Goal: Task Accomplishment & Management: Use online tool/utility

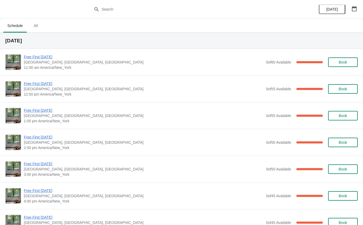
click at [47, 55] on span "Free First [DATE]" at bounding box center [143, 56] width 239 height 5
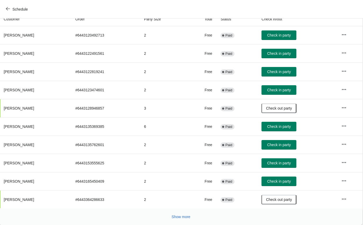
scroll to position [62, 0]
click at [281, 161] on span "Check in party" at bounding box center [279, 163] width 24 height 4
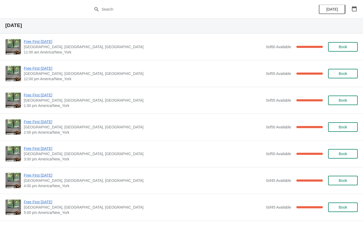
scroll to position [16, 0]
click at [48, 66] on span "Free First [DATE]" at bounding box center [143, 67] width 239 height 5
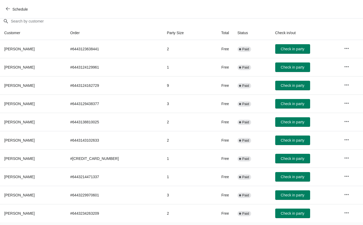
scroll to position [49, 0]
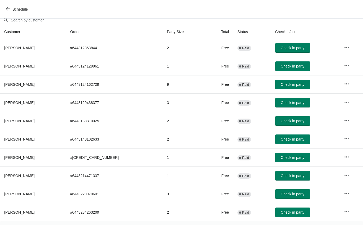
click at [290, 66] on span "Check in party" at bounding box center [293, 66] width 24 height 4
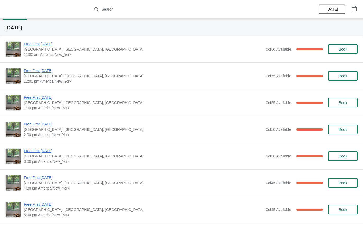
scroll to position [16, 0]
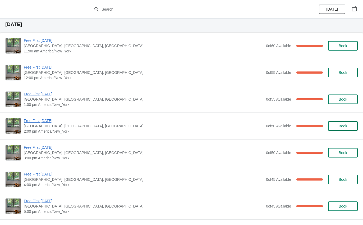
click at [35, 68] on span "Free First [DATE]" at bounding box center [143, 66] width 239 height 5
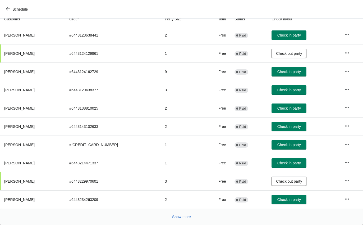
scroll to position [62, 0]
click at [174, 211] on div "Show more" at bounding box center [179, 214] width 356 height 10
click at [178, 212] on button "Show more" at bounding box center [181, 217] width 23 height 10
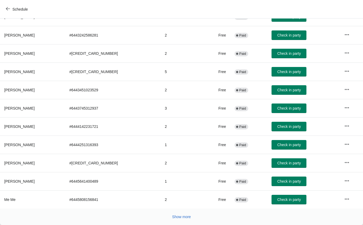
scroll to position [244, 0]
click at [179, 217] on span "Show more" at bounding box center [181, 216] width 19 height 4
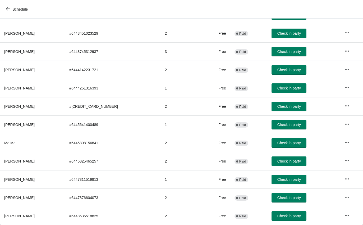
scroll to position [300, 0]
click at [285, 164] on button "Check in party" at bounding box center [288, 161] width 35 height 10
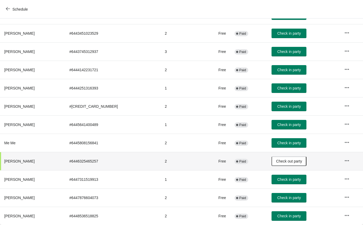
click at [288, 178] on span "Check in party" at bounding box center [289, 179] width 24 height 4
